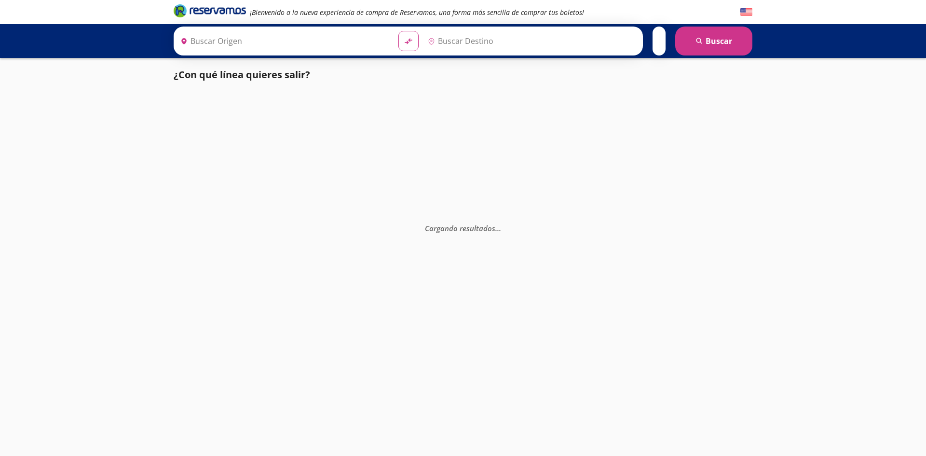
type input "Hermosillo, [GEOGRAPHIC_DATA]"
type input "Nogales, [GEOGRAPHIC_DATA]"
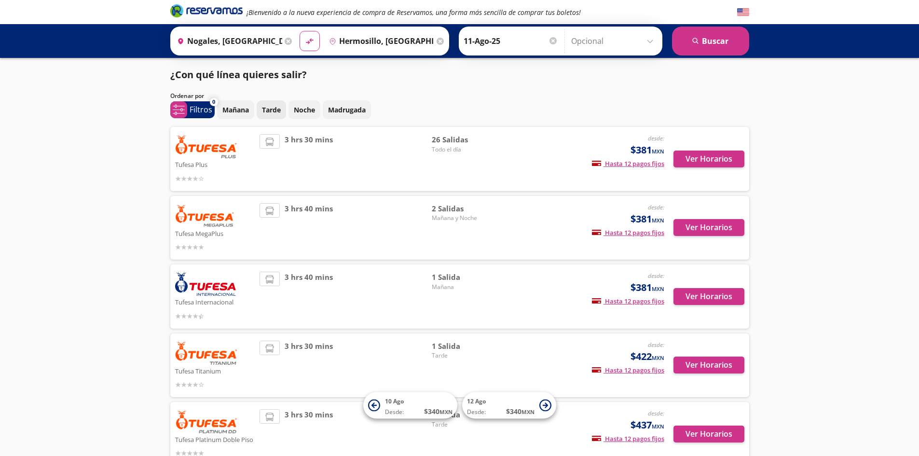
click at [269, 106] on p "Tarde" at bounding box center [271, 110] width 19 height 10
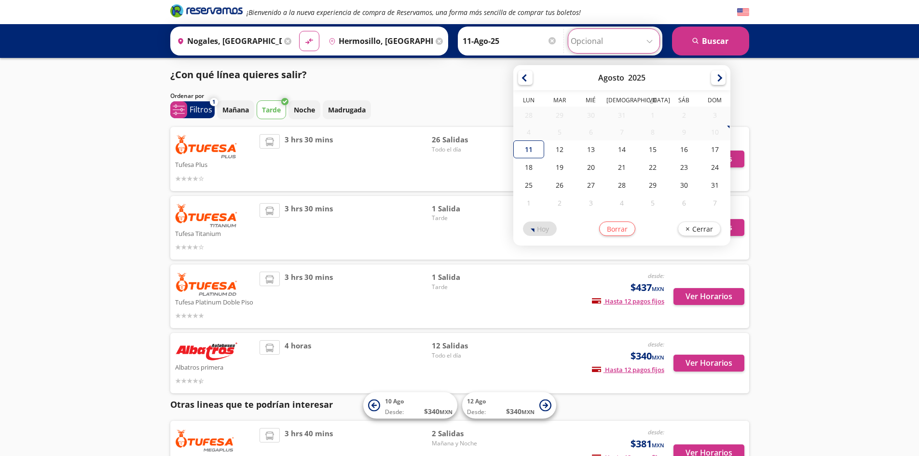
click at [649, 40] on input "Opcional" at bounding box center [614, 41] width 86 height 24
click at [520, 43] on input "11-Ago-25" at bounding box center [510, 41] width 95 height 24
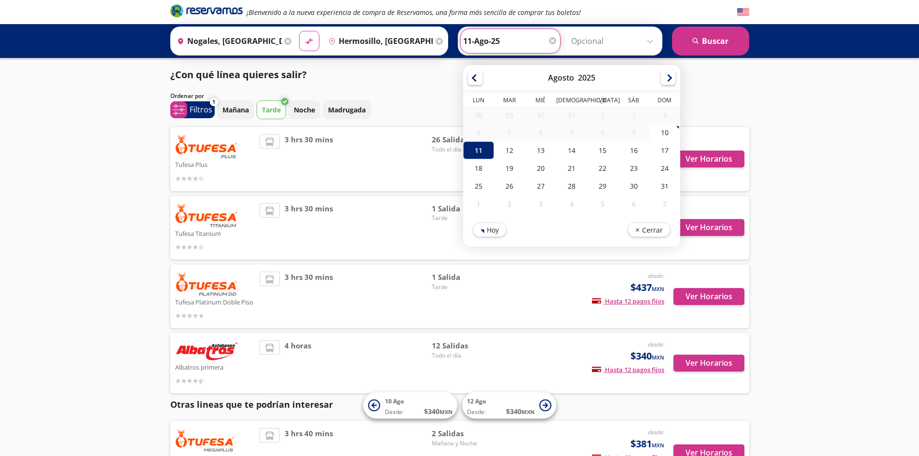
click at [738, 83] on div "¿Con qué línea quieres salir? Ordenar por 1 system-uicons:filtering Filtros che…" at bounding box center [459, 345] width 589 height 554
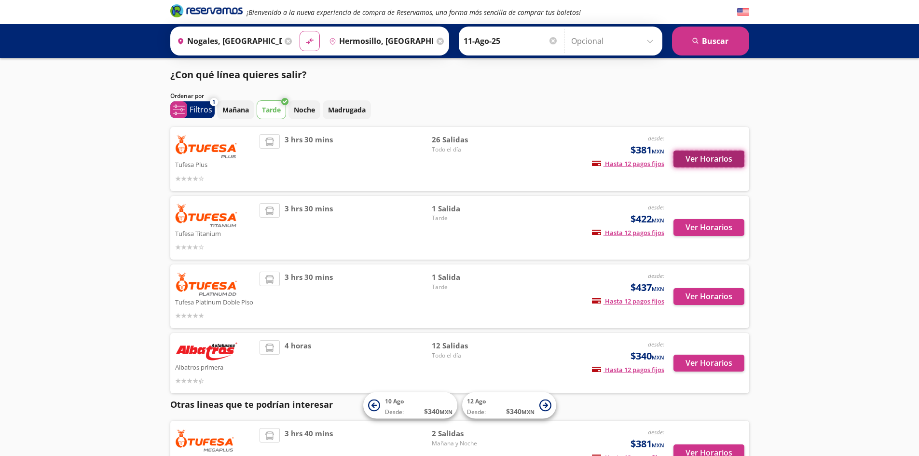
click at [723, 156] on button "Ver Horarios" at bounding box center [708, 159] width 71 height 17
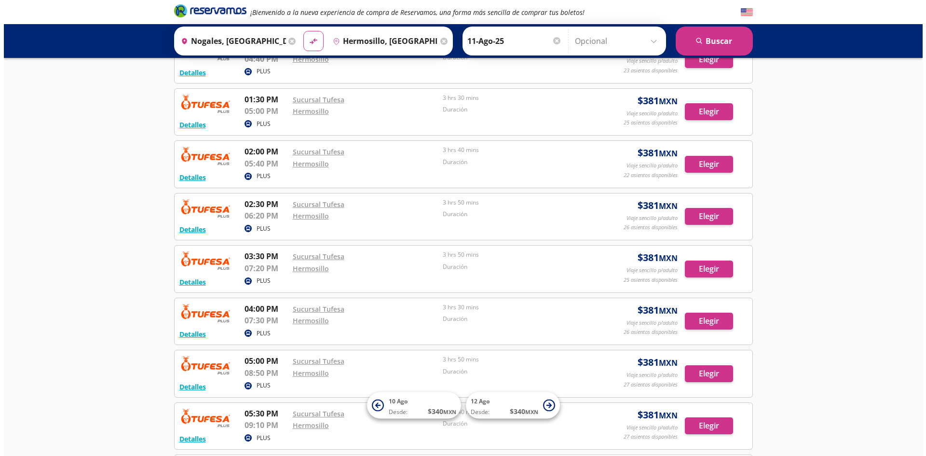
scroll to position [675, 0]
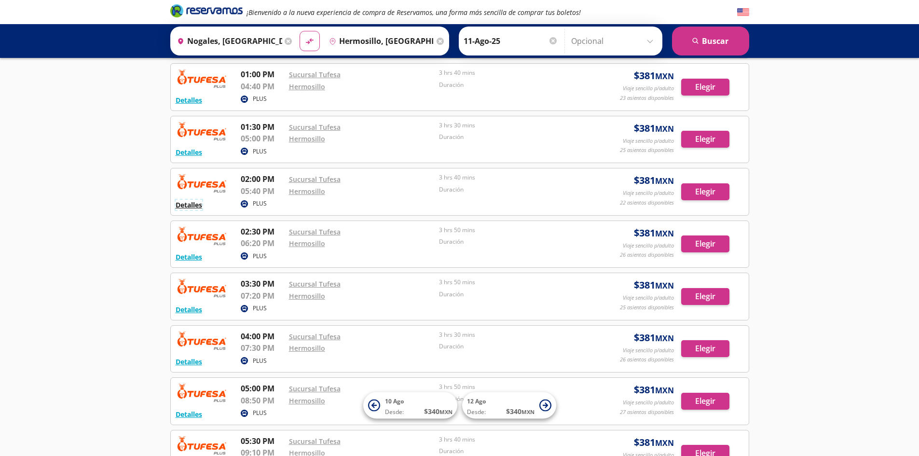
click at [189, 203] on button "Detalles" at bounding box center [189, 205] width 27 height 10
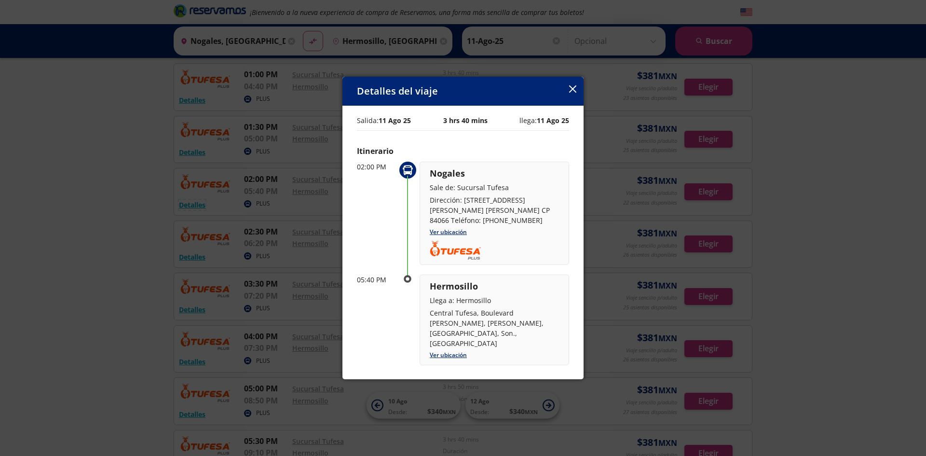
scroll to position [0, 0]
click at [573, 88] on icon "button" at bounding box center [572, 88] width 7 height 7
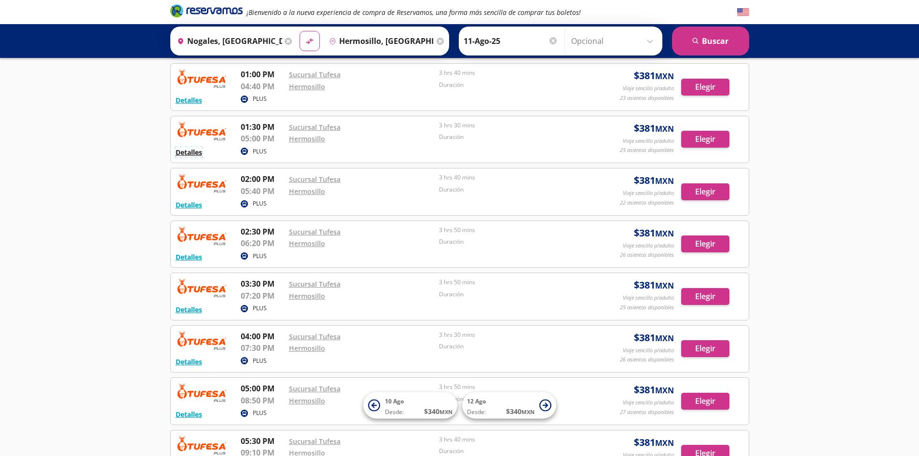
click at [189, 151] on button "Detalles" at bounding box center [189, 152] width 27 height 10
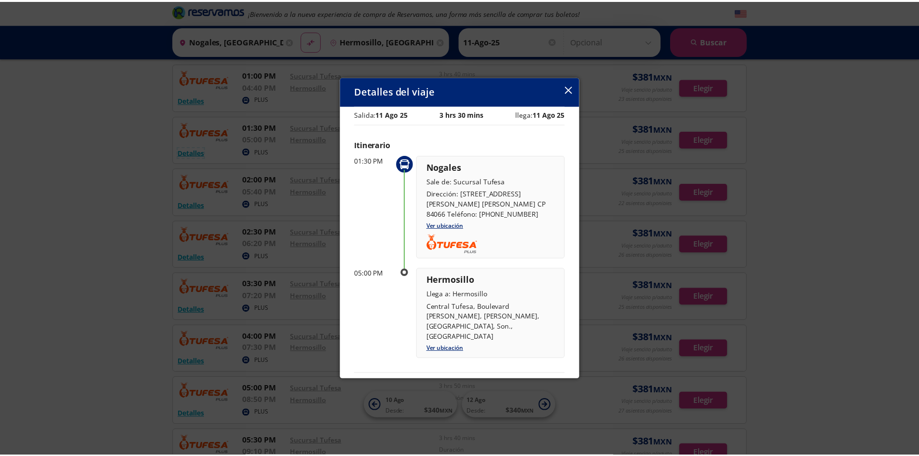
scroll to position [0, 0]
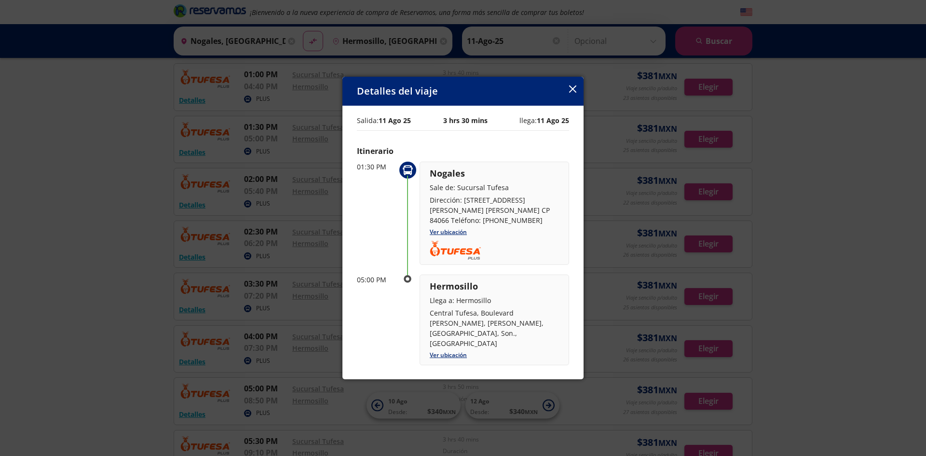
click at [575, 86] on icon "button" at bounding box center [572, 88] width 7 height 7
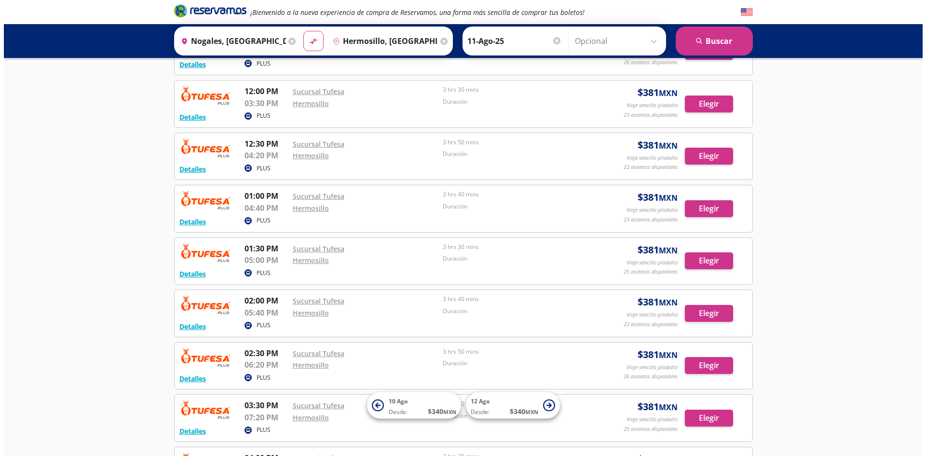
scroll to position [571, 0]
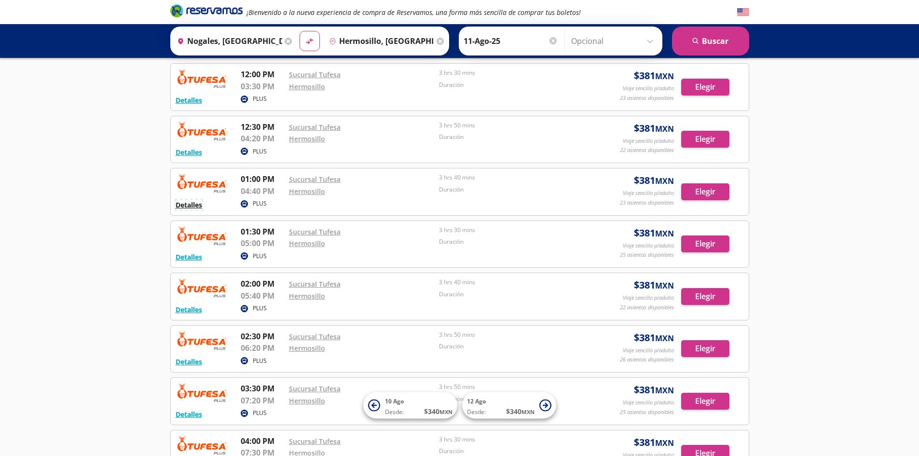
click at [189, 202] on button "Detalles" at bounding box center [189, 205] width 27 height 10
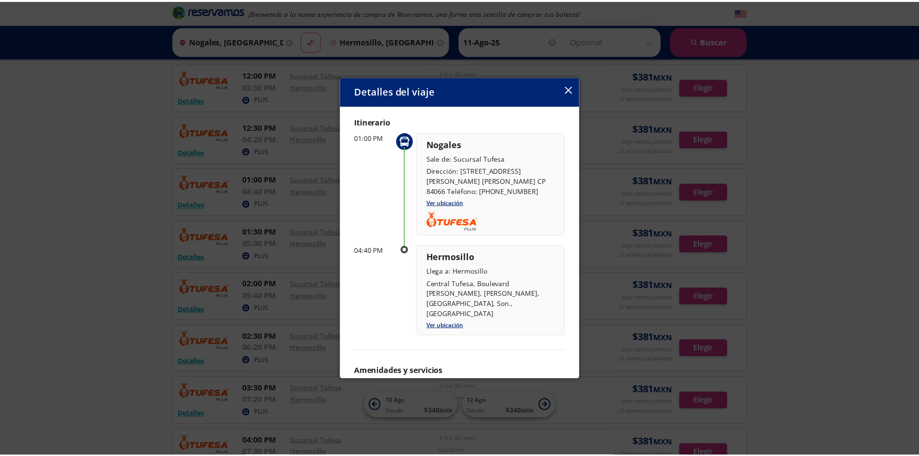
scroll to position [55, 0]
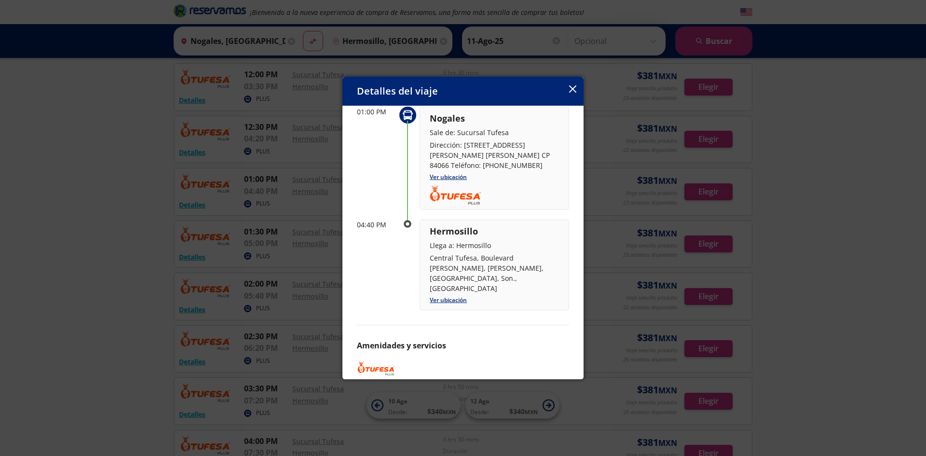
click at [571, 85] on icon "button" at bounding box center [572, 88] width 7 height 7
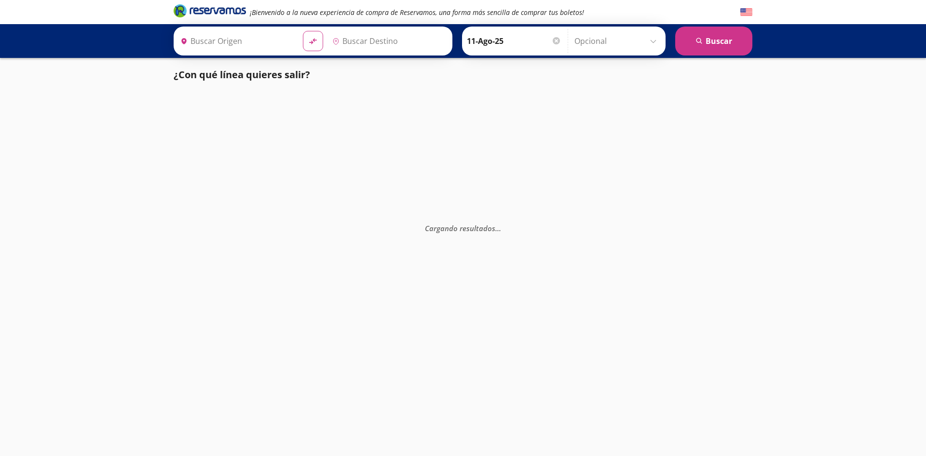
type input "Nogales, [GEOGRAPHIC_DATA]"
type input "[PERSON_NAME], [GEOGRAPHIC_DATA]"
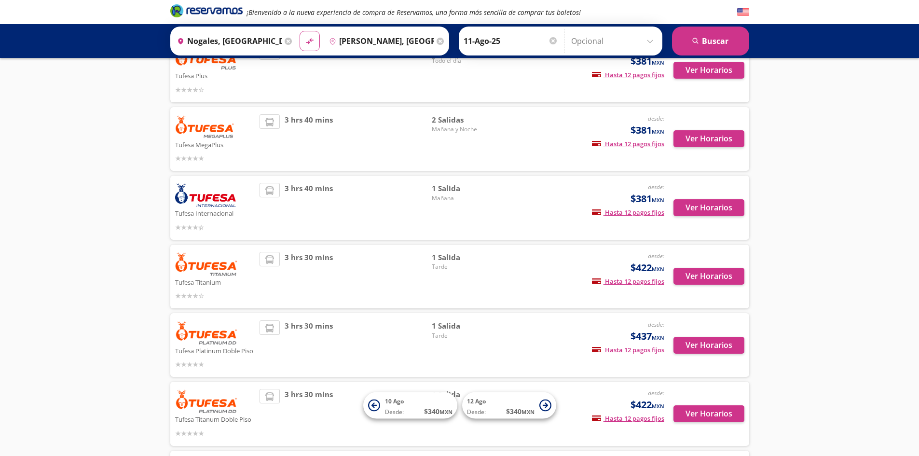
scroll to position [96, 0]
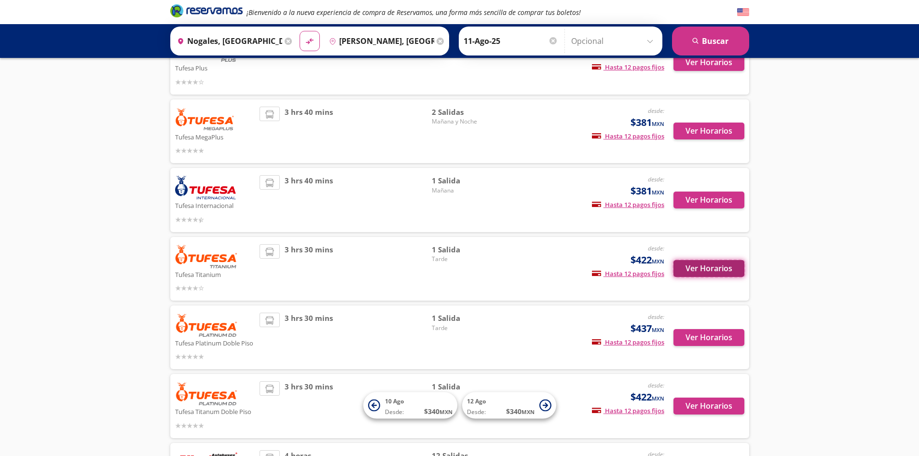
click at [700, 264] on button "Ver Horarios" at bounding box center [708, 268] width 71 height 17
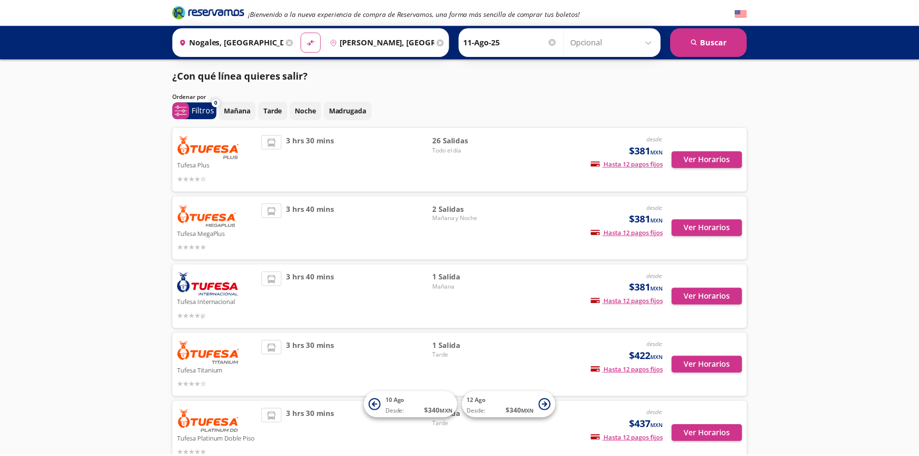
scroll to position [96, 0]
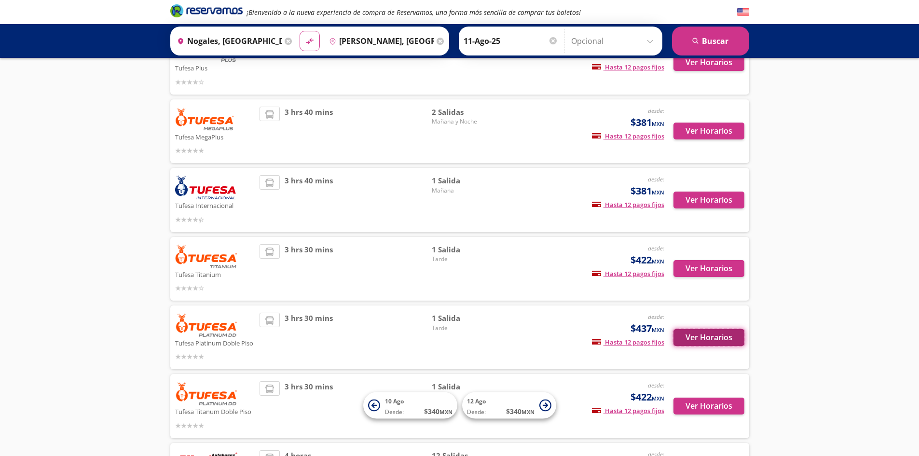
click at [703, 337] on button "Ver Horarios" at bounding box center [708, 337] width 71 height 17
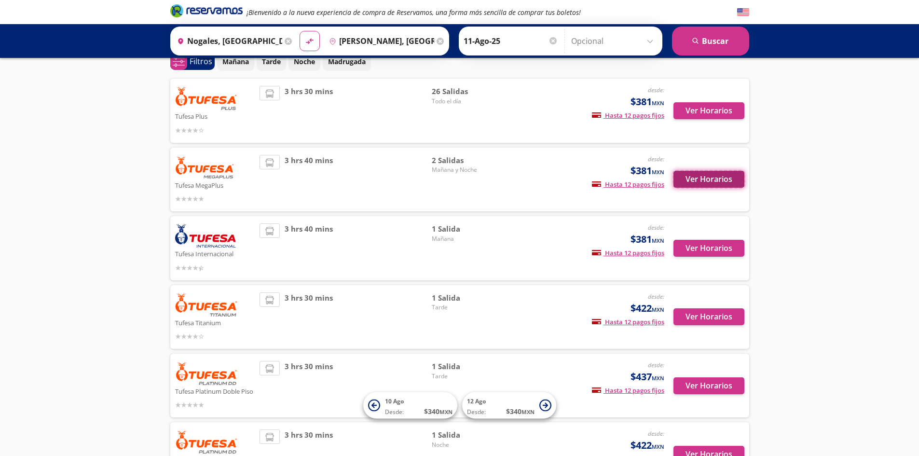
click at [694, 175] on button "Ver Horarios" at bounding box center [708, 179] width 71 height 17
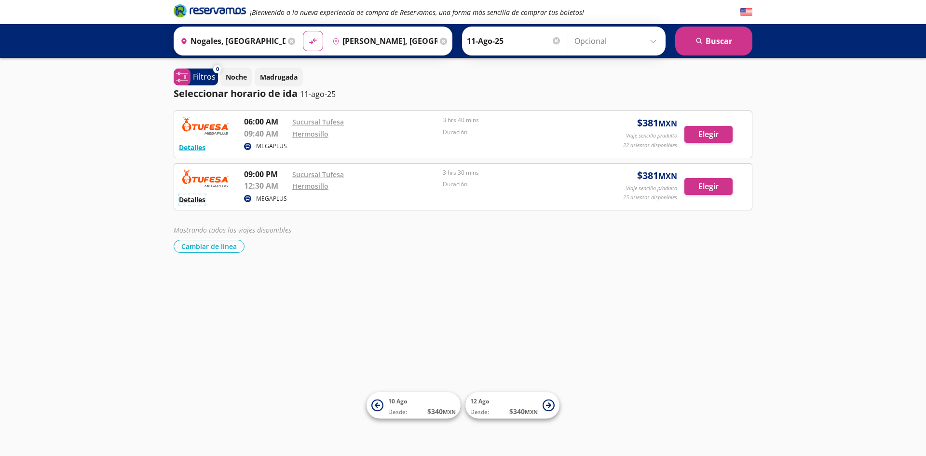
click at [191, 197] on button "Detalles" at bounding box center [192, 199] width 27 height 10
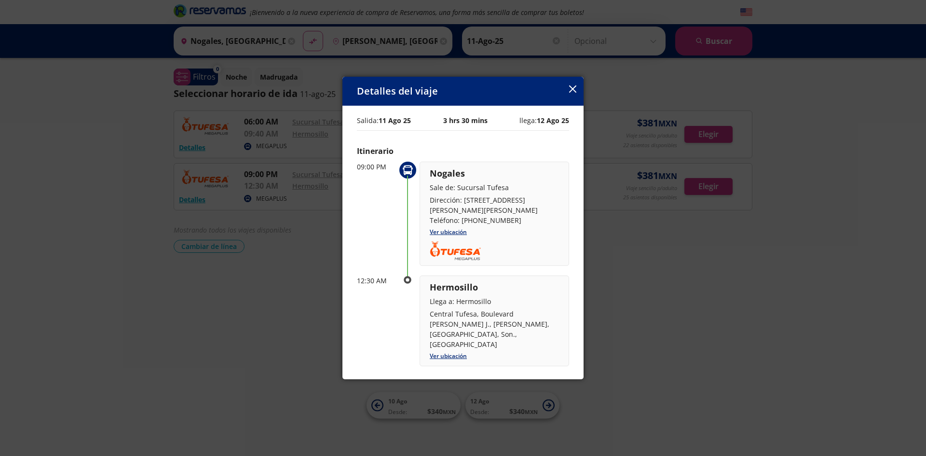
click at [573, 90] on icon "button" at bounding box center [572, 88] width 7 height 7
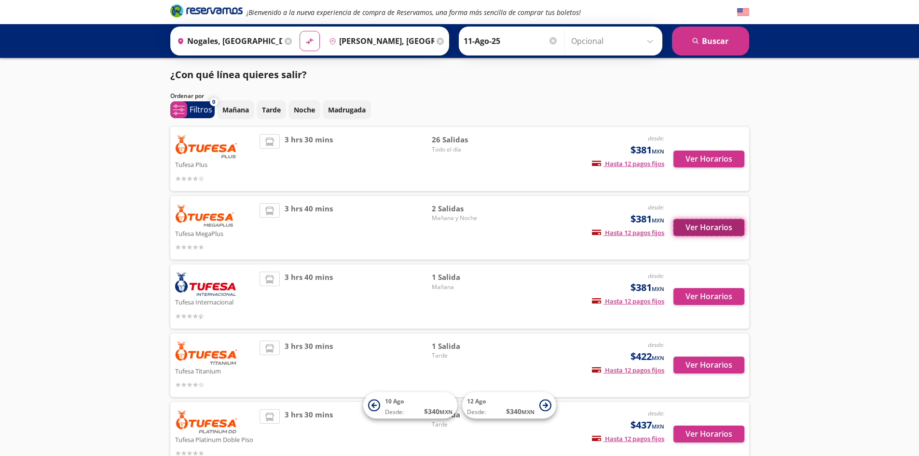
click at [713, 228] on button "Ver Horarios" at bounding box center [708, 227] width 71 height 17
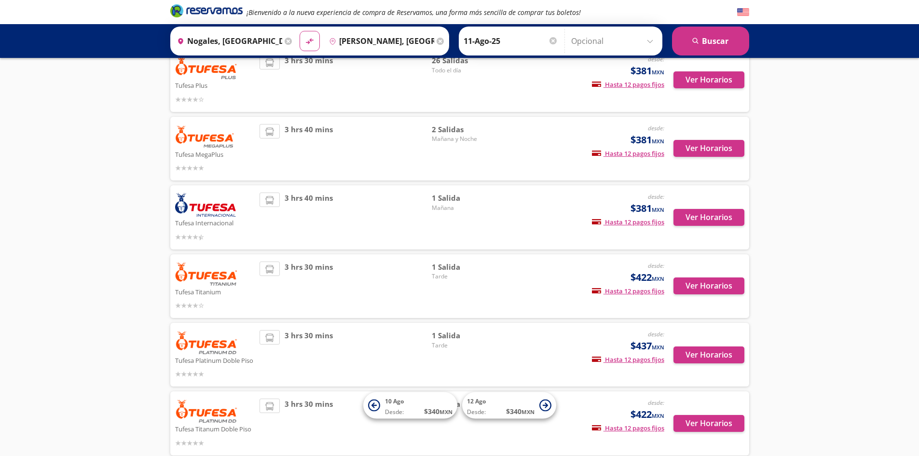
scroll to position [96, 0]
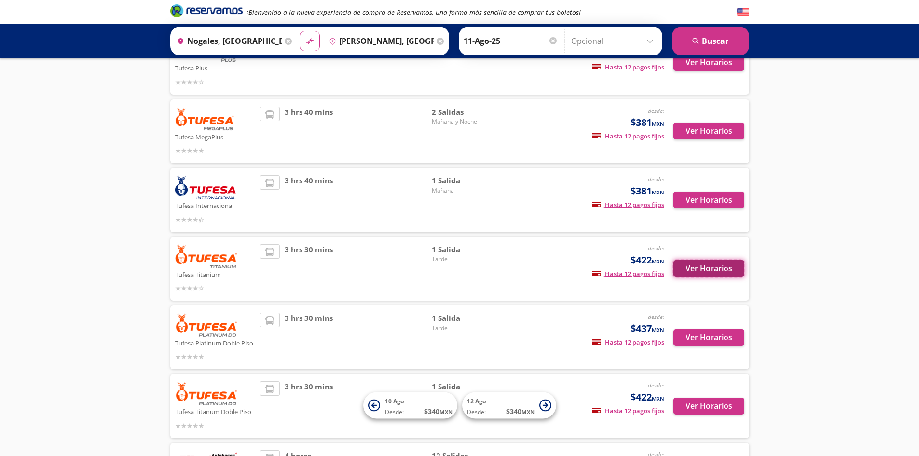
click at [702, 266] on button "Ver Horarios" at bounding box center [708, 268] width 71 height 17
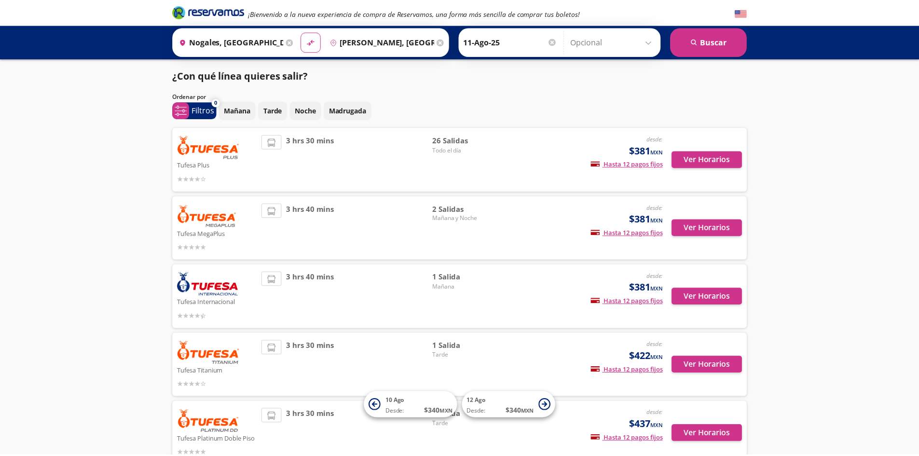
scroll to position [96, 0]
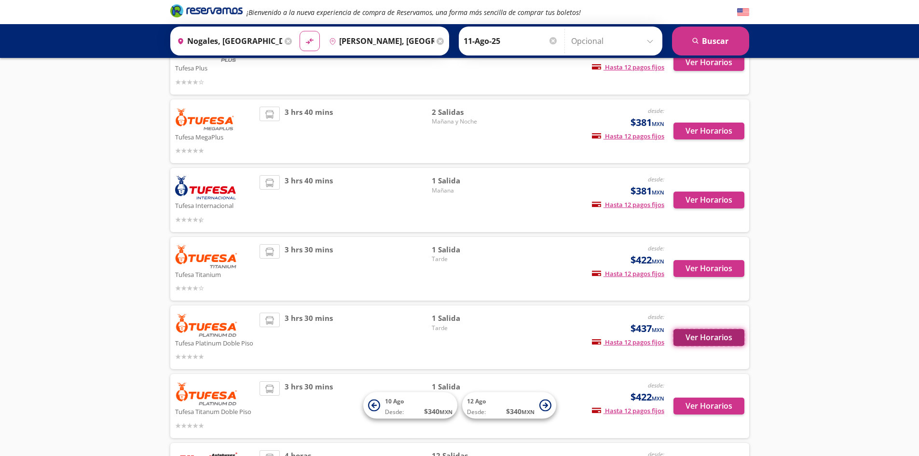
click at [709, 333] on button "Ver Horarios" at bounding box center [708, 337] width 71 height 17
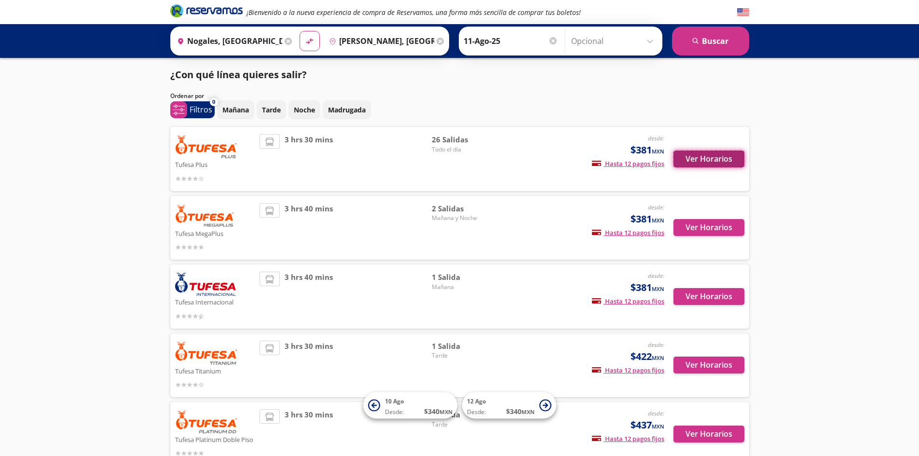
click at [707, 156] on button "Ver Horarios" at bounding box center [708, 159] width 71 height 17
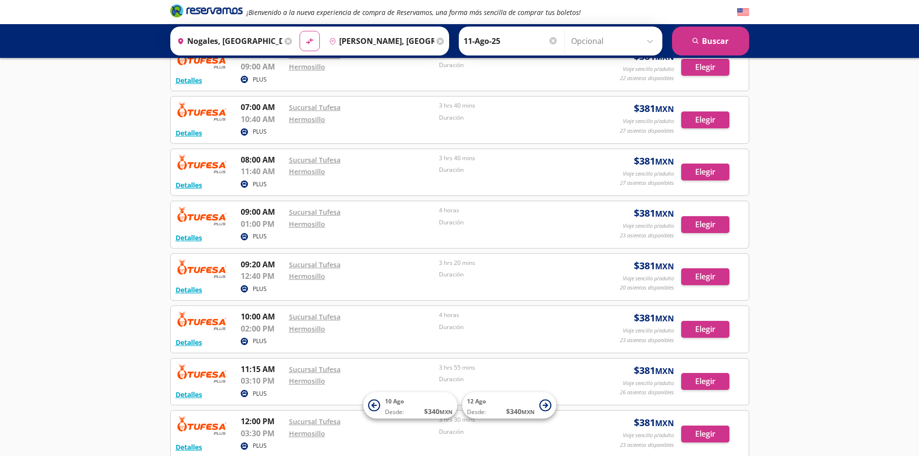
scroll to position [241, 0]
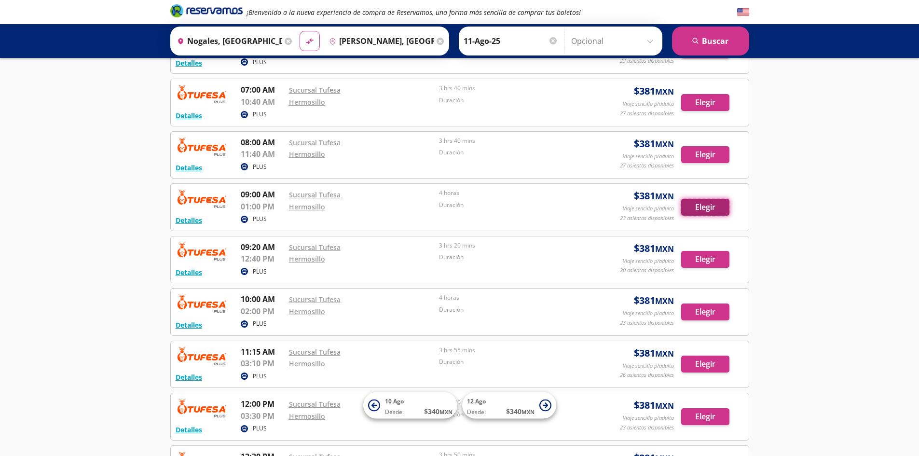
click at [701, 204] on button "Elegir" at bounding box center [705, 207] width 48 height 17
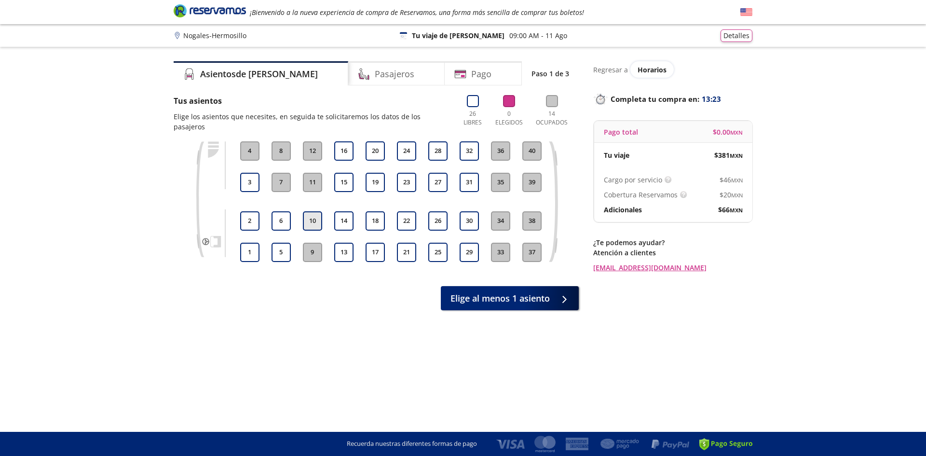
click at [311, 211] on button "10" at bounding box center [312, 220] width 19 height 19
click at [375, 71] on h4 "Pasajeros" at bounding box center [395, 74] width 40 height 13
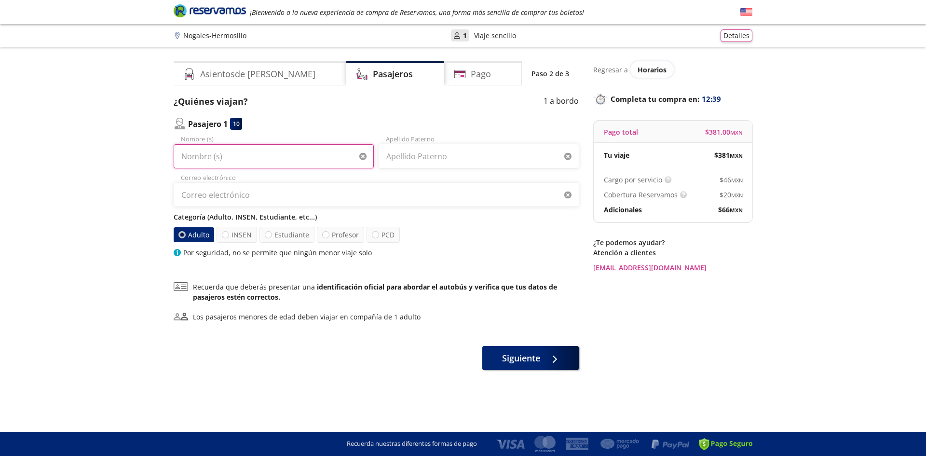
click at [252, 159] on input "Nombre (s)" at bounding box center [274, 156] width 200 height 24
drag, startPoint x: 224, startPoint y: 154, endPoint x: 314, endPoint y: 162, distance: 90.0
click at [313, 162] on input "Jose Manuel Borjas" at bounding box center [274, 156] width 200 height 24
type input "Jose Manuel"
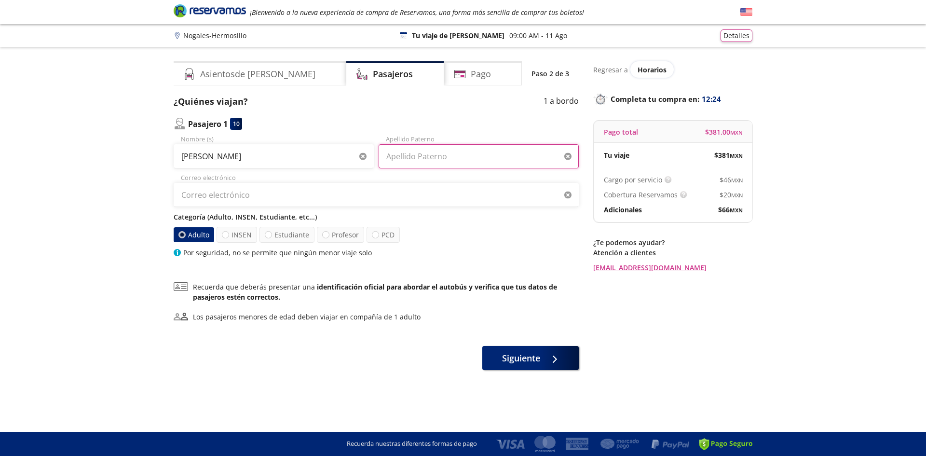
click at [404, 158] on input "Apellido Paterno" at bounding box center [479, 156] width 200 height 24
type input "Borjas"
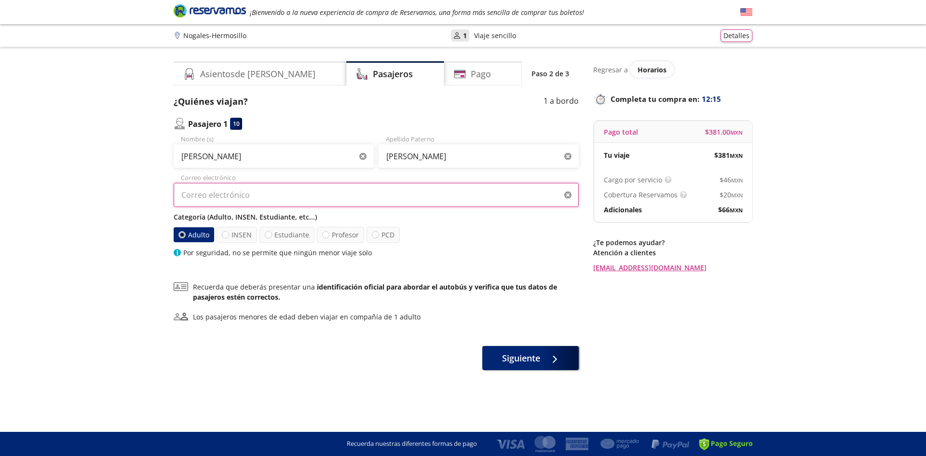
click at [258, 194] on input "Correo electrónico" at bounding box center [376, 195] width 405 height 24
type input "manuel_borjas@hotmail.com"
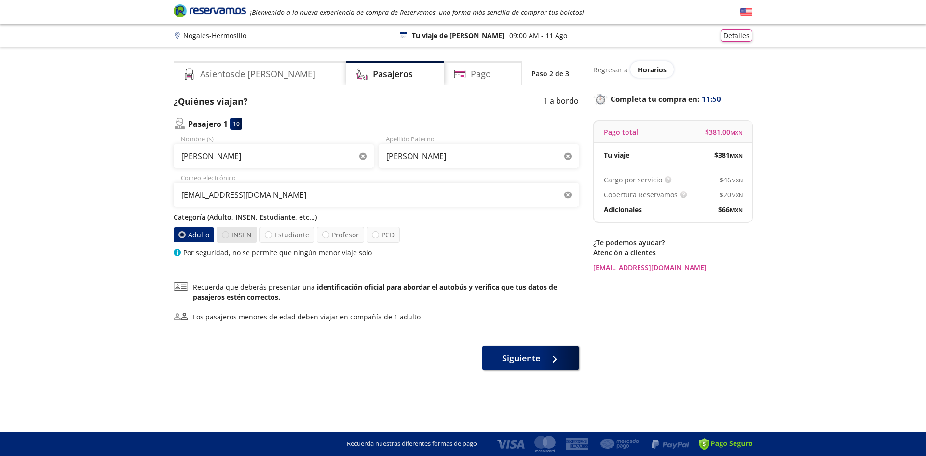
click at [227, 233] on div at bounding box center [225, 234] width 7 height 7
click at [227, 233] on input "INSEN" at bounding box center [225, 235] width 6 height 6
radio input "true"
radio input "false"
click at [526, 355] on span "Siguiente" at bounding box center [521, 356] width 38 height 13
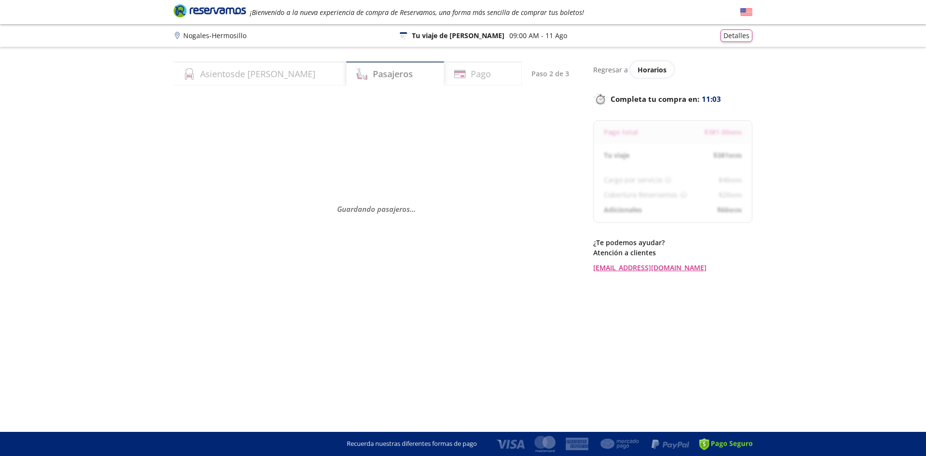
select select "MX"
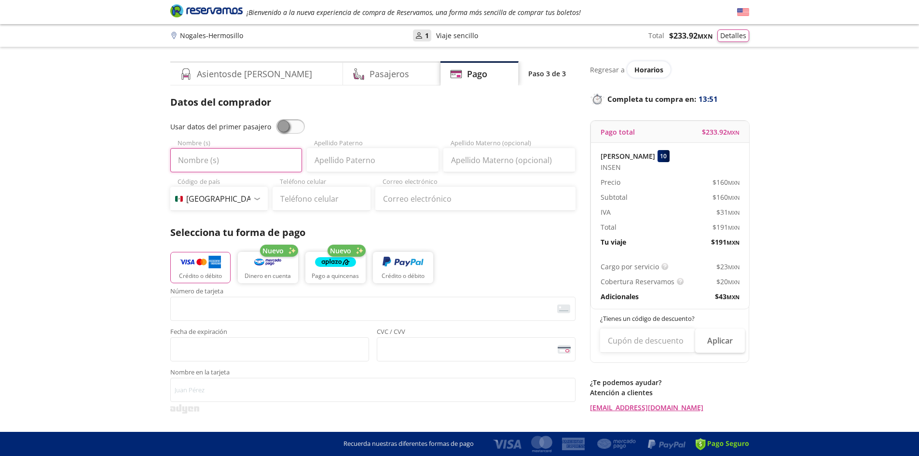
click at [238, 157] on input "Nombre (s)" at bounding box center [236, 160] width 132 height 24
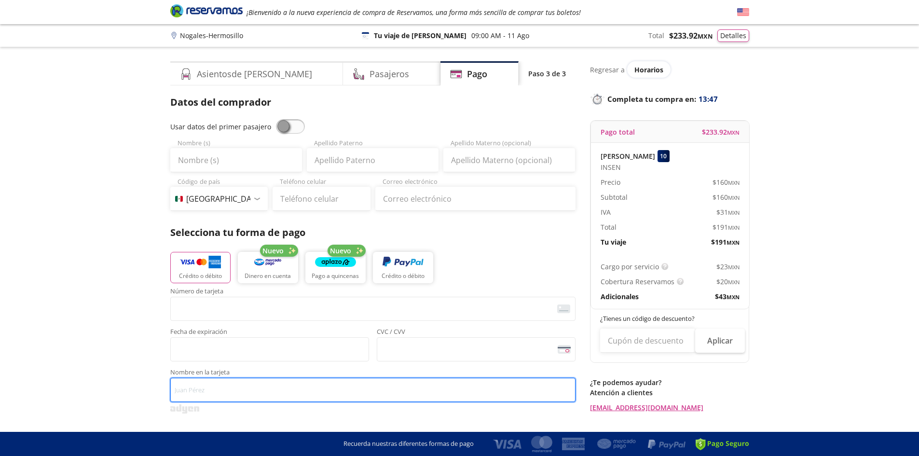
click at [475, 386] on input "Nombre en la tarjeta" at bounding box center [372, 390] width 405 height 24
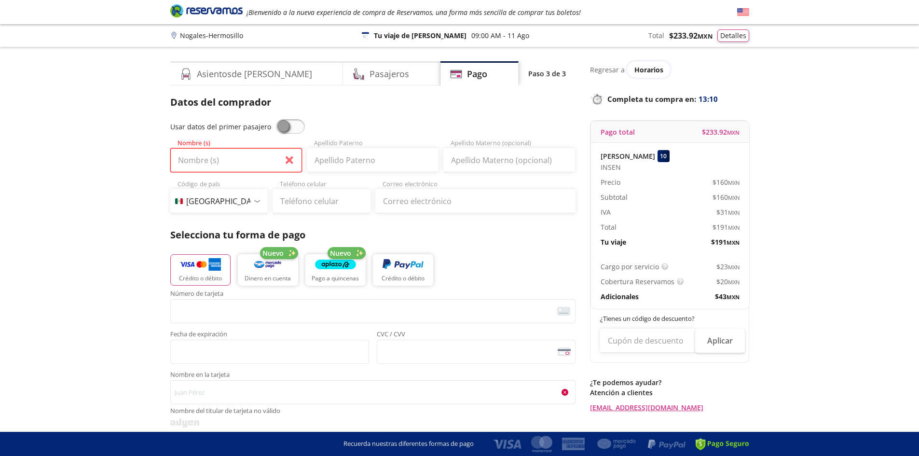
click at [248, 161] on input "Nombre (s)" at bounding box center [236, 160] width 132 height 24
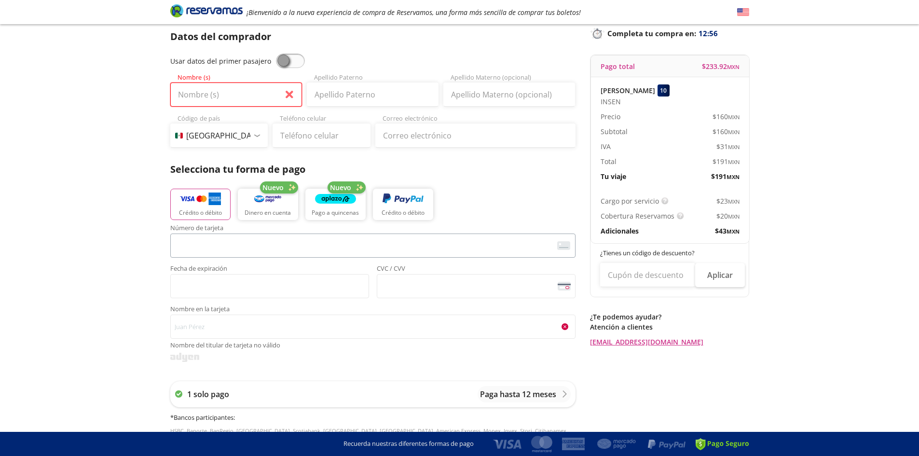
scroll to position [48, 0]
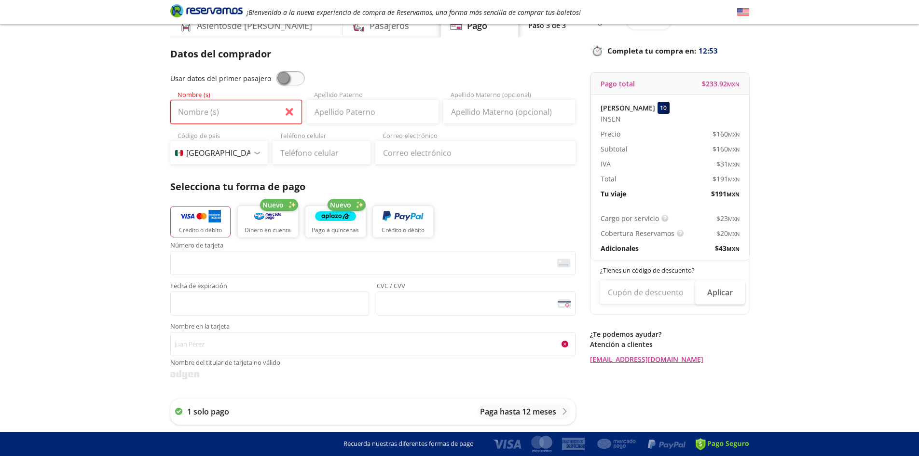
click at [240, 113] on input "Nombre (s)" at bounding box center [236, 112] width 132 height 24
type input "JOSE"
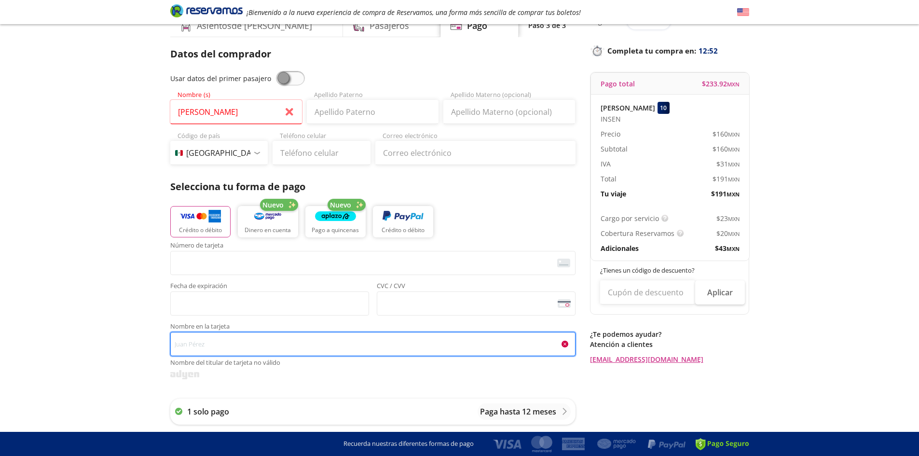
type input "JOSE BORJAS"
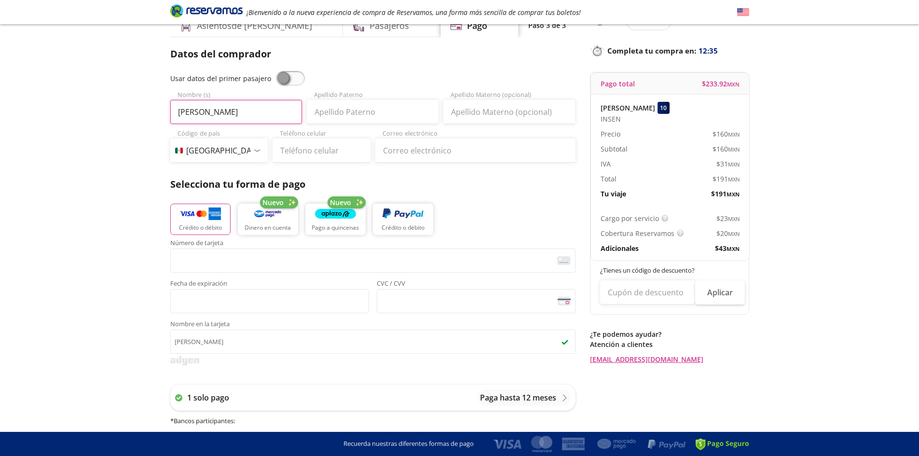
click at [202, 112] on input "JOSE manuel" at bounding box center [236, 112] width 132 height 24
type input "JOSE Manuel"
drag, startPoint x: 369, startPoint y: 117, endPoint x: 377, endPoint y: 114, distance: 8.7
click at [370, 116] on input "Apellido Paterno" at bounding box center [373, 112] width 132 height 24
type input "borjas"
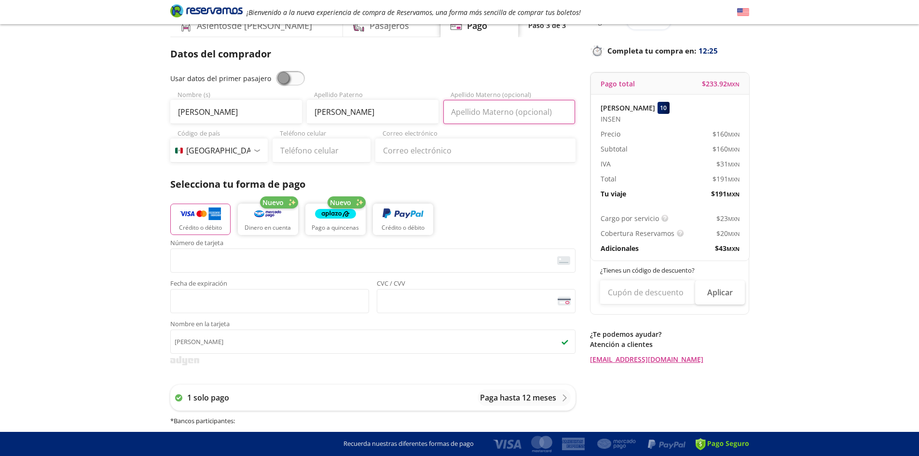
click at [520, 111] on input "Apellido Materno (opcional)" at bounding box center [509, 112] width 132 height 24
type input "rosales"
click at [355, 152] on input "Teléfono celular" at bounding box center [322, 150] width 98 height 24
type input "662 132 3141"
click at [469, 151] on input "Correo electrónico" at bounding box center [475, 150] width 200 height 24
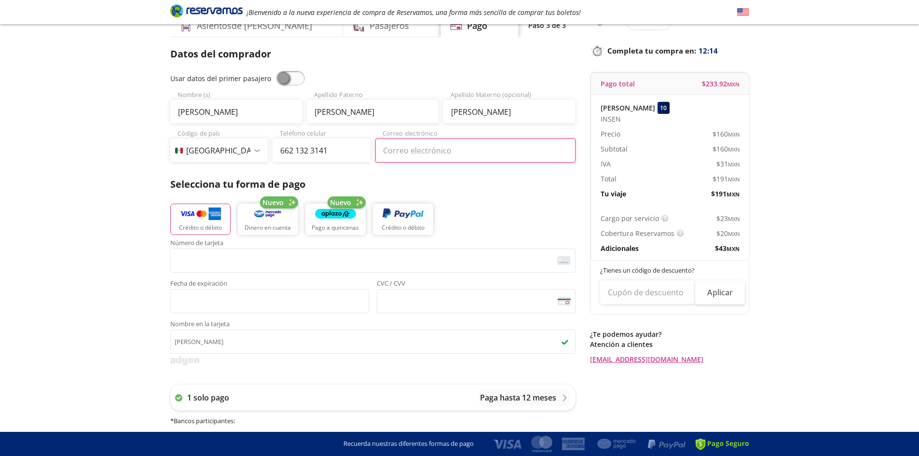
type input "manuel_borjas@hotmail.com"
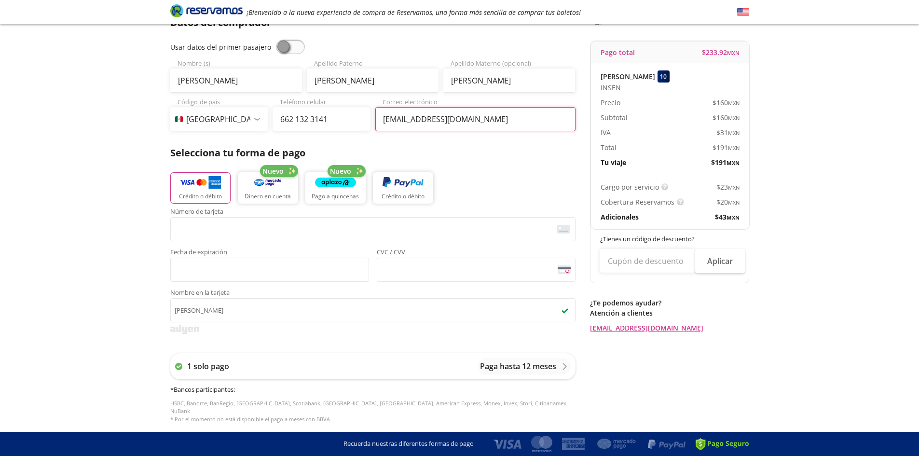
scroll to position [96, 0]
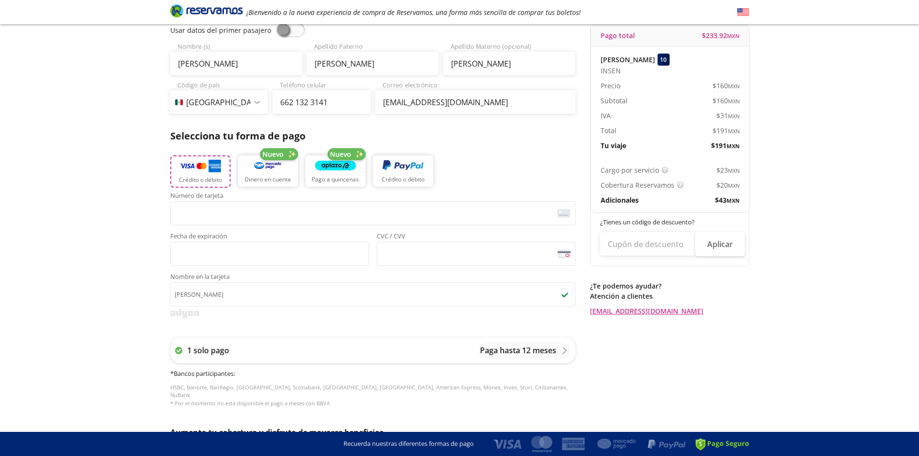
click at [193, 165] on img "button" at bounding box center [200, 166] width 41 height 14
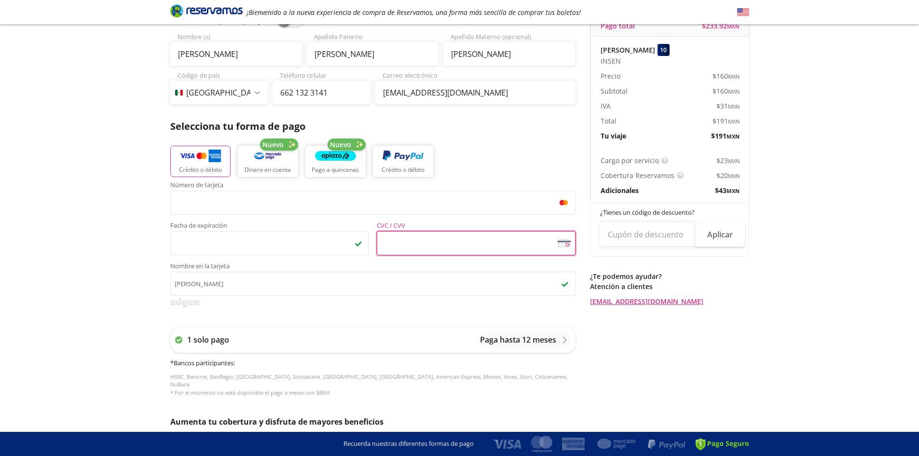
scroll to position [123, 0]
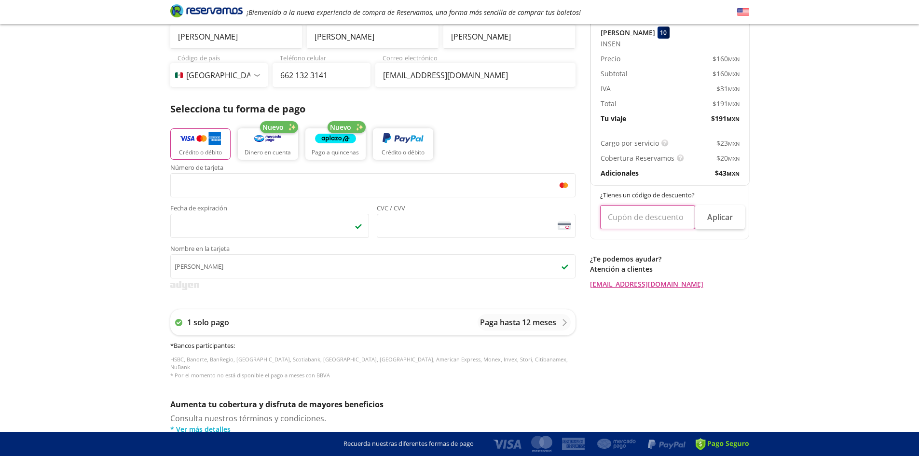
drag, startPoint x: 622, startPoint y: 217, endPoint x: 707, endPoint y: 224, distance: 84.7
click at [623, 217] on input "text" at bounding box center [647, 217] width 95 height 24
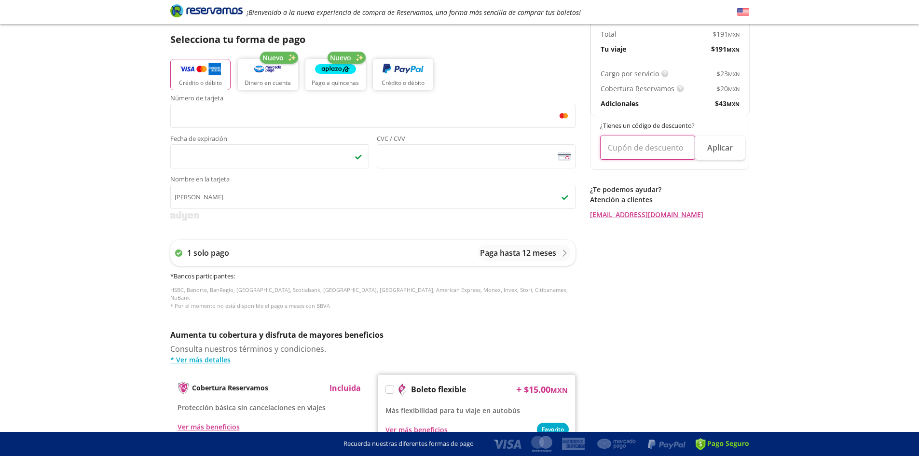
scroll to position [241, 0]
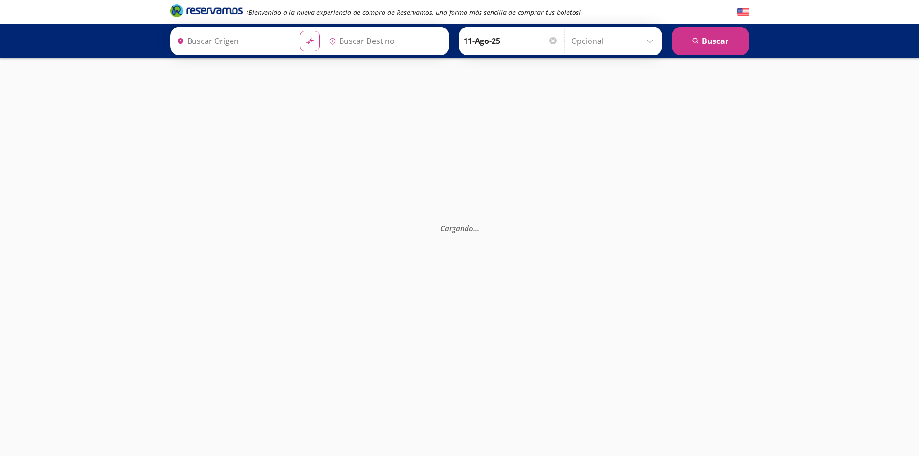
type input "Hermosillo, [GEOGRAPHIC_DATA]"
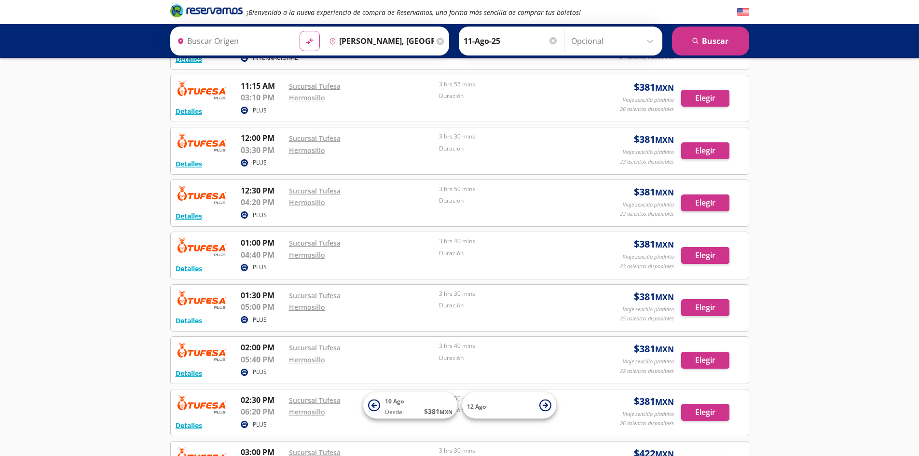
scroll to position [627, 0]
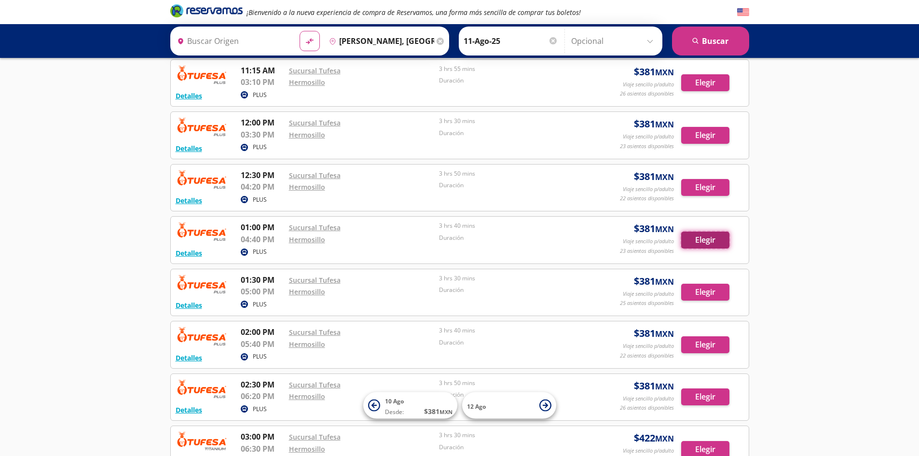
click at [700, 239] on button "Elegir" at bounding box center [705, 240] width 48 height 17
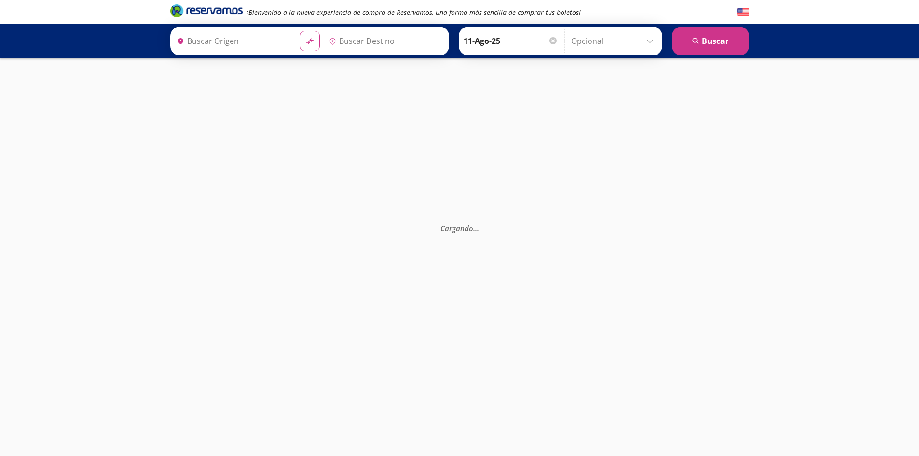
type input "Hermosillo, [GEOGRAPHIC_DATA]"
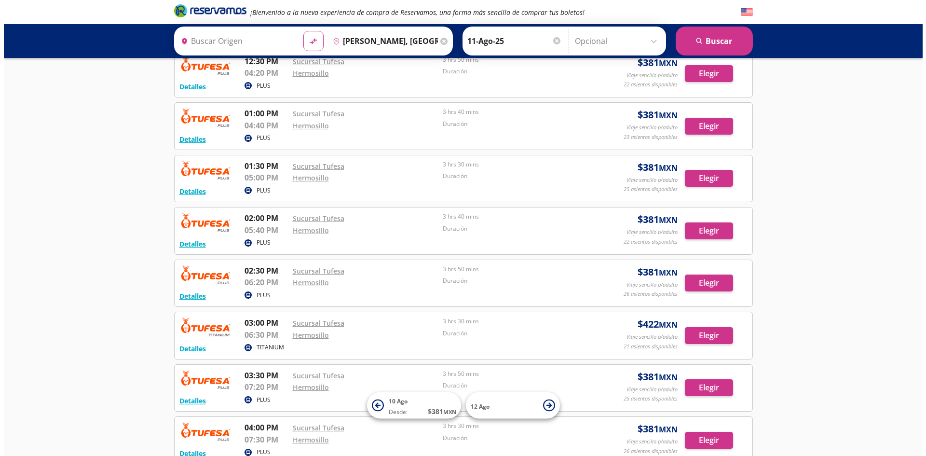
scroll to position [724, 0]
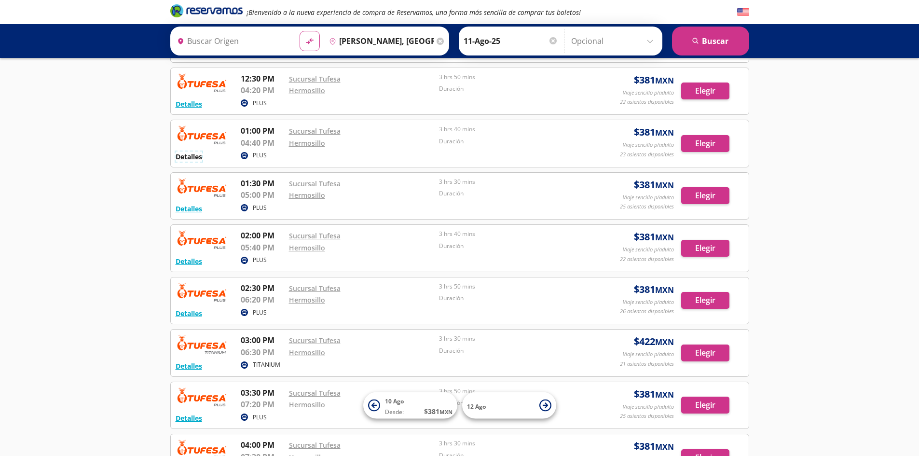
click at [191, 155] on button "Detalles" at bounding box center [189, 156] width 27 height 10
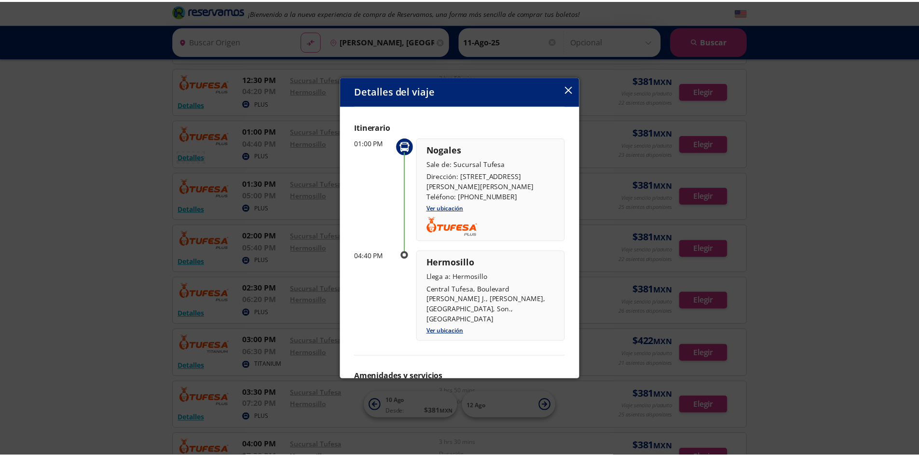
scroll to position [0, 0]
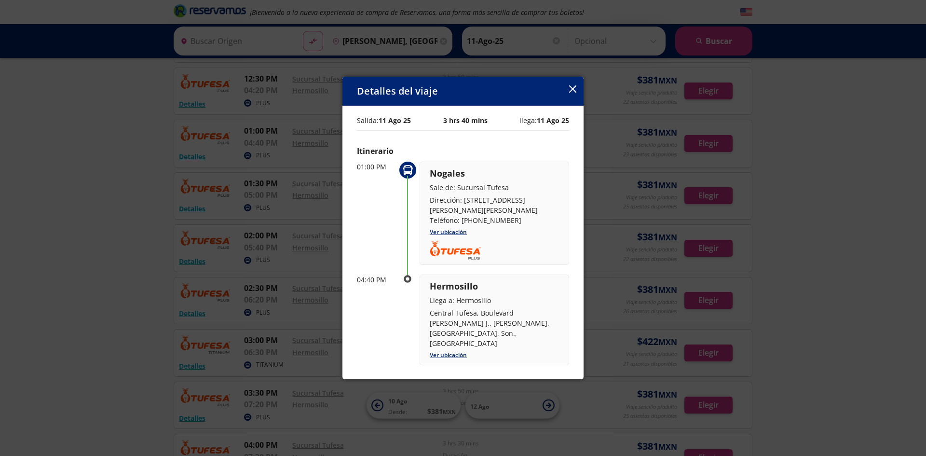
click at [571, 88] on icon "button" at bounding box center [572, 88] width 7 height 7
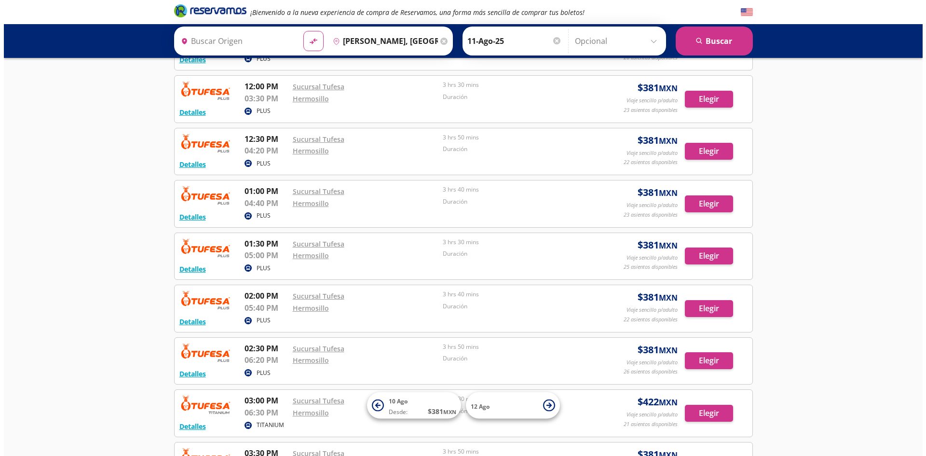
scroll to position [772, 0]
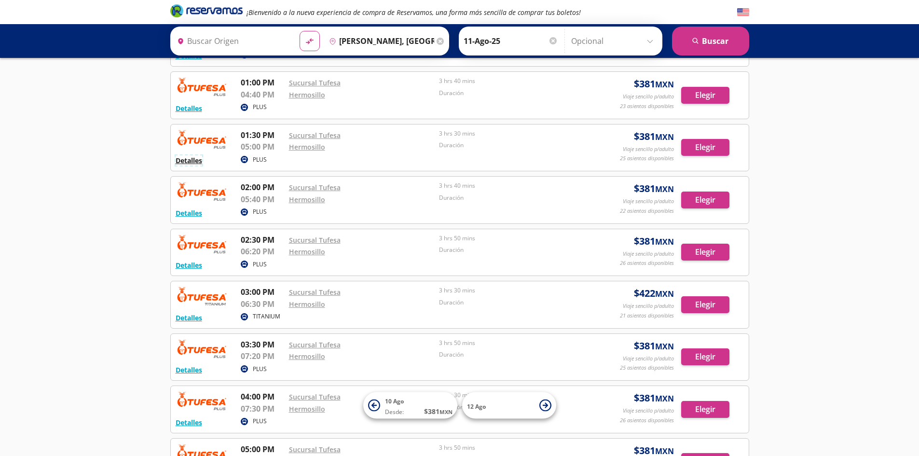
click at [185, 157] on button "Detalles" at bounding box center [189, 160] width 27 height 10
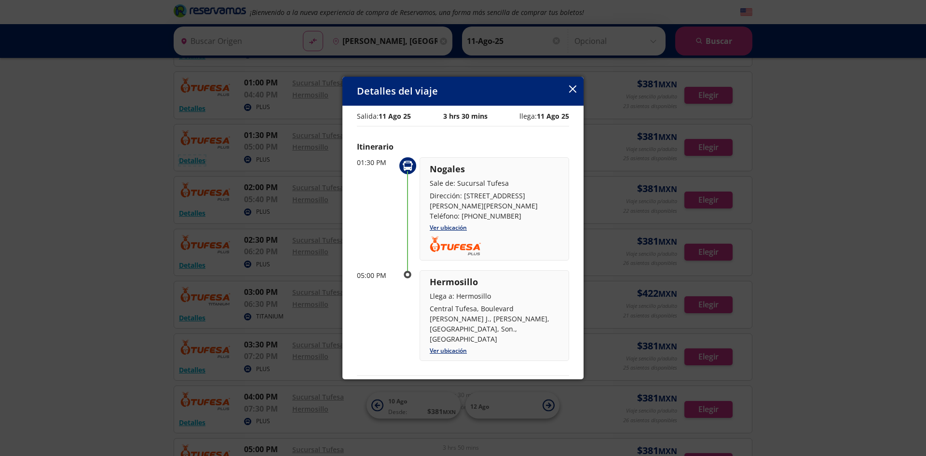
scroll to position [0, 0]
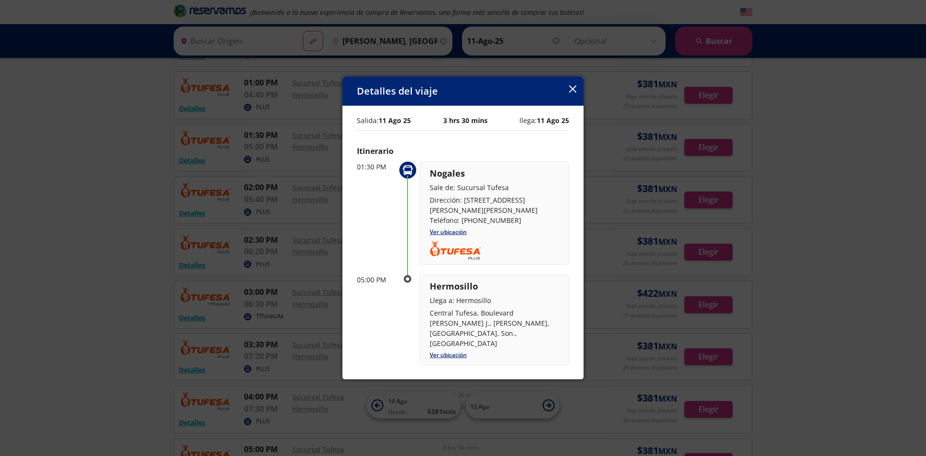
click at [570, 87] on icon "button" at bounding box center [572, 88] width 7 height 7
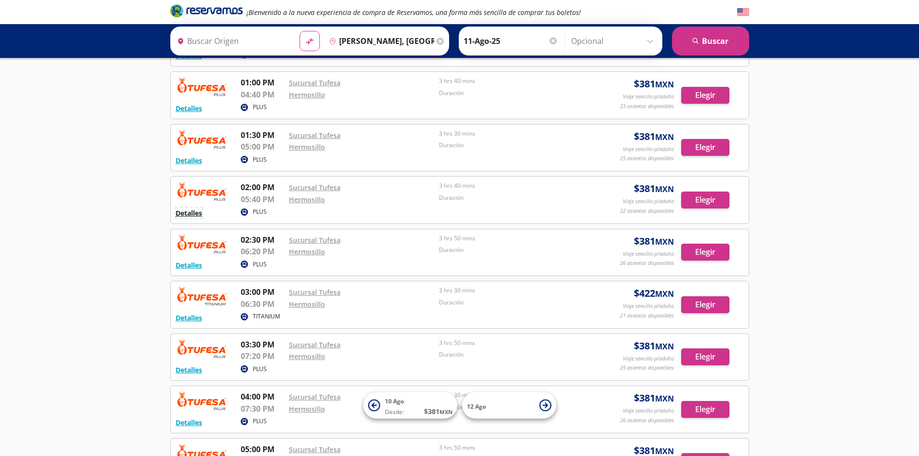
click at [182, 211] on button "Detalles" at bounding box center [189, 213] width 27 height 10
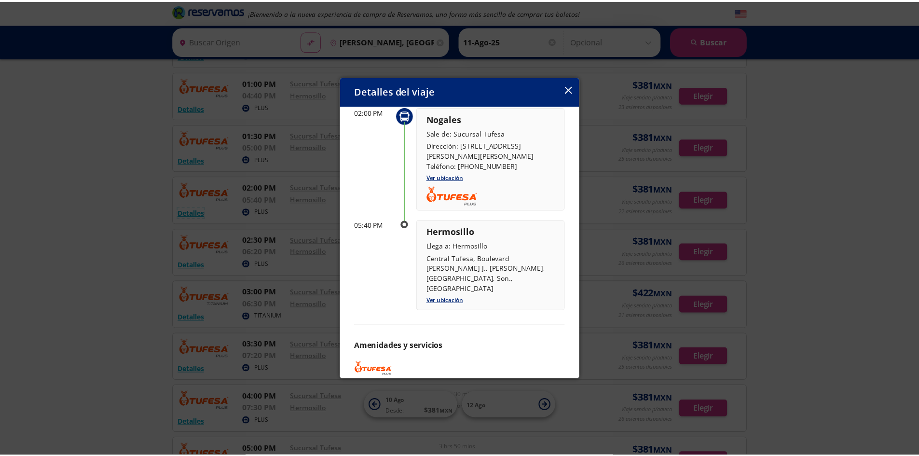
scroll to position [55, 0]
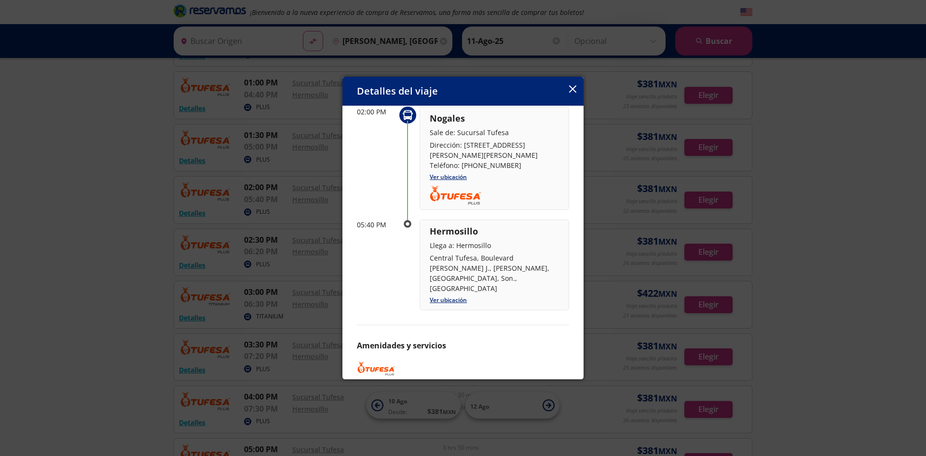
click at [572, 87] on icon "button" at bounding box center [572, 88] width 7 height 7
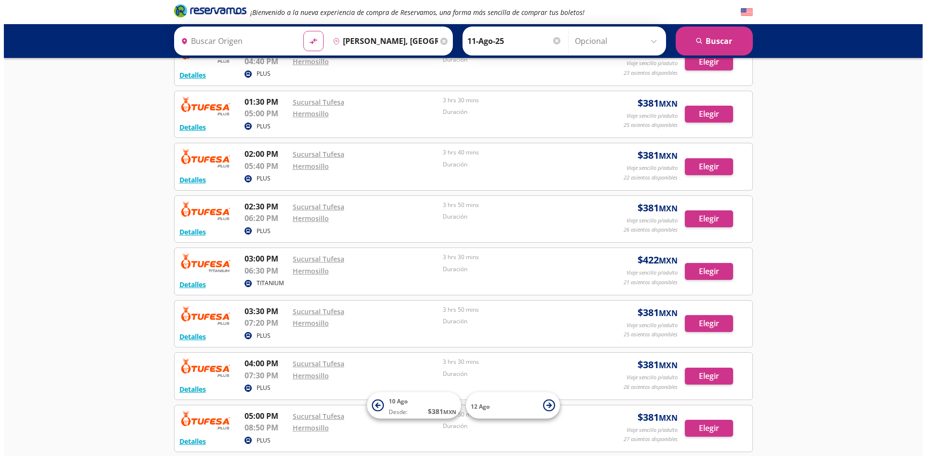
scroll to position [820, 0]
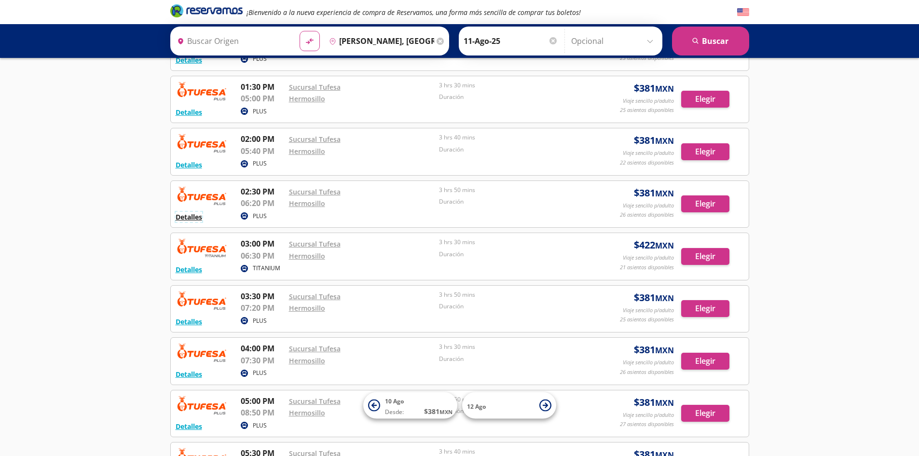
click at [186, 218] on button "Detalles" at bounding box center [189, 217] width 27 height 10
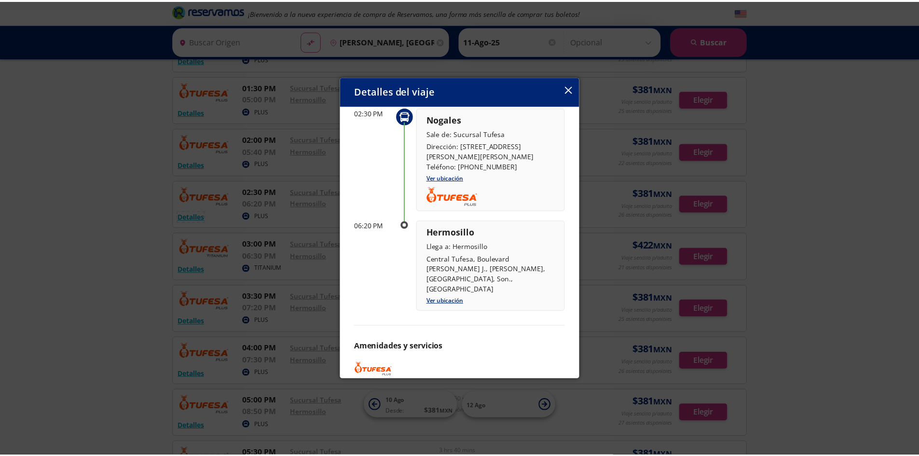
scroll to position [55, 0]
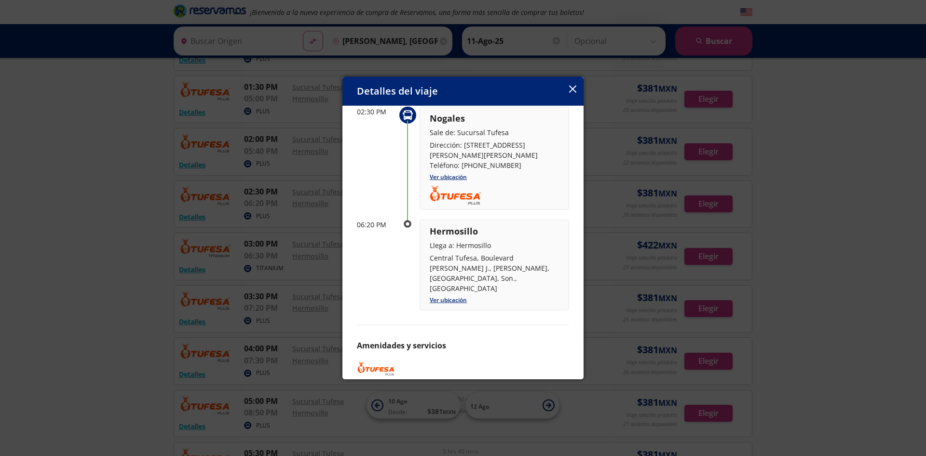
click at [569, 86] on div "Detalles del viaje" at bounding box center [463, 91] width 241 height 29
click at [575, 88] on icon "button" at bounding box center [572, 88] width 7 height 7
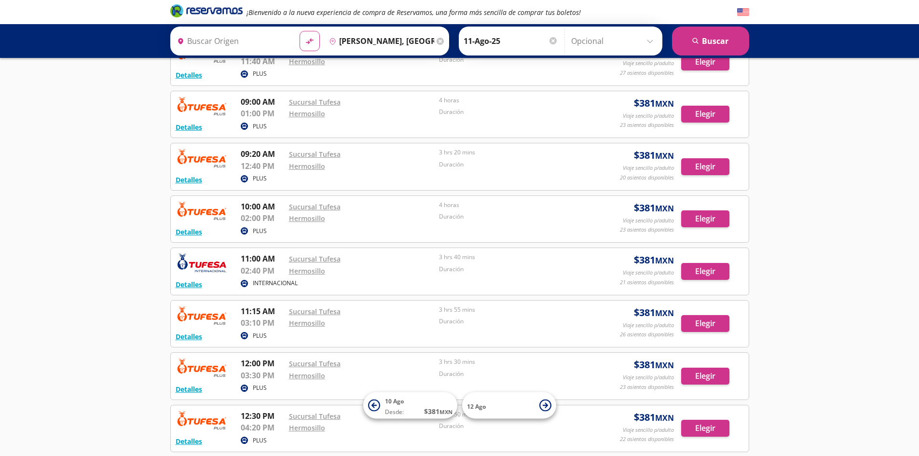
scroll to position [386, 0]
